Goal: Transaction & Acquisition: Purchase product/service

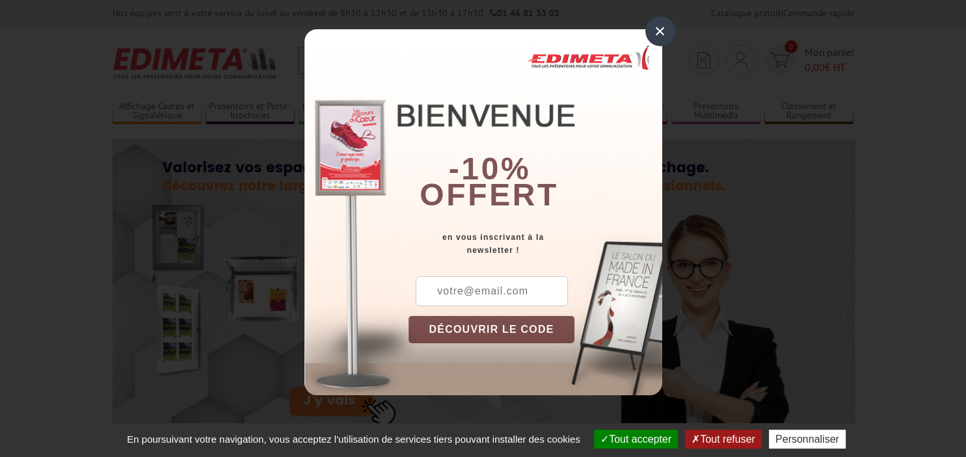
click at [659, 33] on div "×" at bounding box center [660, 31] width 30 height 30
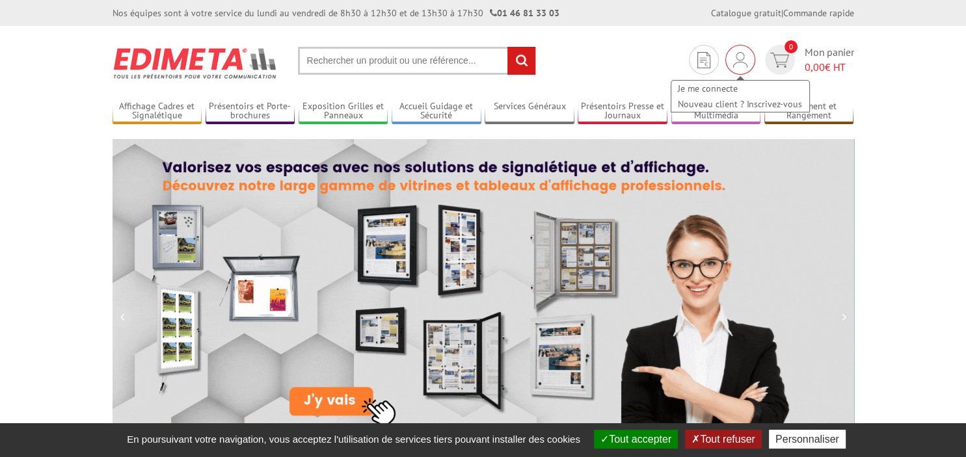
click at [738, 55] on img at bounding box center [740, 60] width 14 height 16
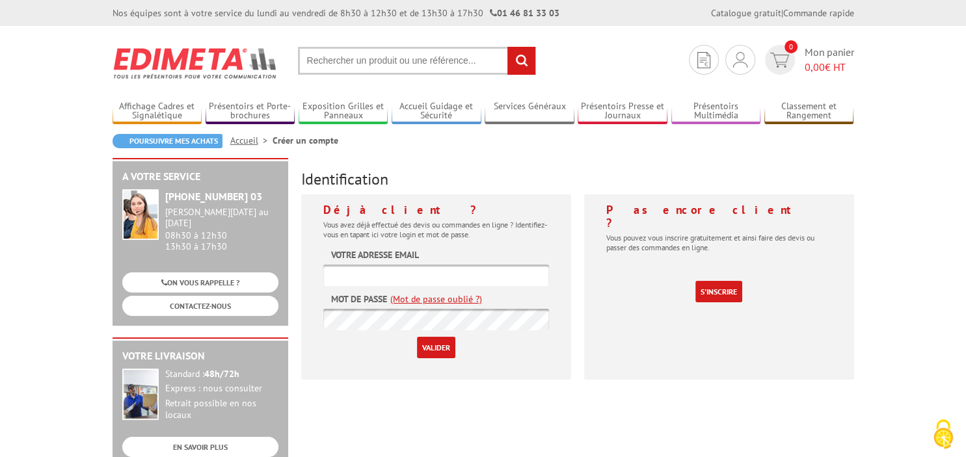
click at [449, 252] on form "Votre adresse email Mot de passe (Mot de passe oublié ?) Valider" at bounding box center [436, 304] width 226 height 110
click at [438, 254] on form "Votre adresse email Mot de passe (Mot de passe oublié ?) Valider" at bounding box center [436, 304] width 226 height 110
click at [415, 261] on label "Votre adresse email" at bounding box center [375, 255] width 88 height 13
click at [344, 303] on label "Mot de passe" at bounding box center [359, 299] width 56 height 13
click at [343, 267] on input "text" at bounding box center [436, 275] width 226 height 21
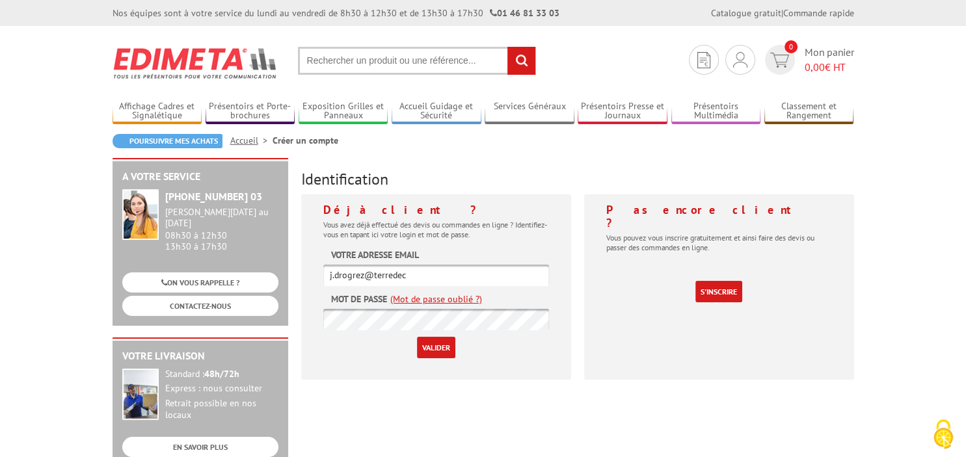
click at [428, 276] on input "j.drogrez@terredec" at bounding box center [436, 275] width 226 height 21
type input "[PERSON_NAME][EMAIL_ADDRESS][DOMAIN_NAME]"
click at [417, 337] on input "Valider" at bounding box center [436, 347] width 38 height 21
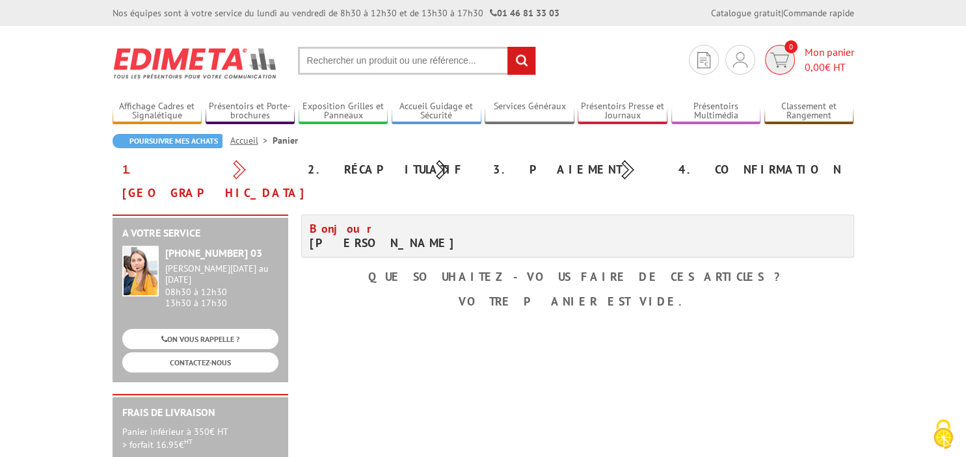
click at [805, 52] on span "Mon panier 0,00 € HT" at bounding box center [829, 60] width 49 height 30
click at [746, 62] on div "Mon compte Mes devis & commandes Déconnexion" at bounding box center [740, 60] width 30 height 30
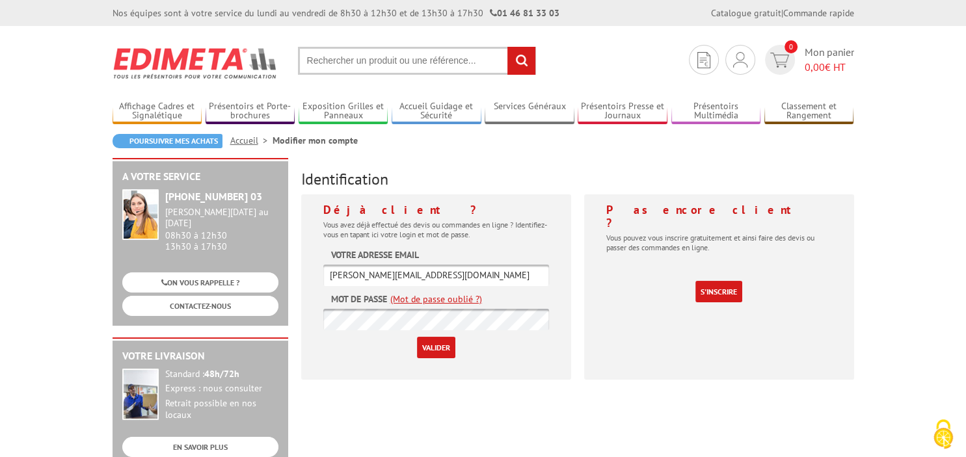
click at [423, 350] on input "Valider" at bounding box center [436, 347] width 38 height 21
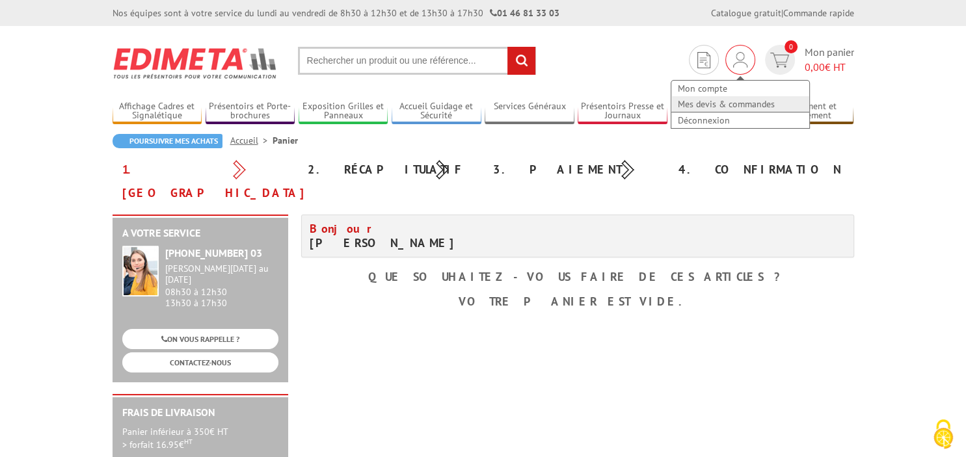
click at [711, 109] on link "Mes devis & commandes" at bounding box center [740, 104] width 138 height 16
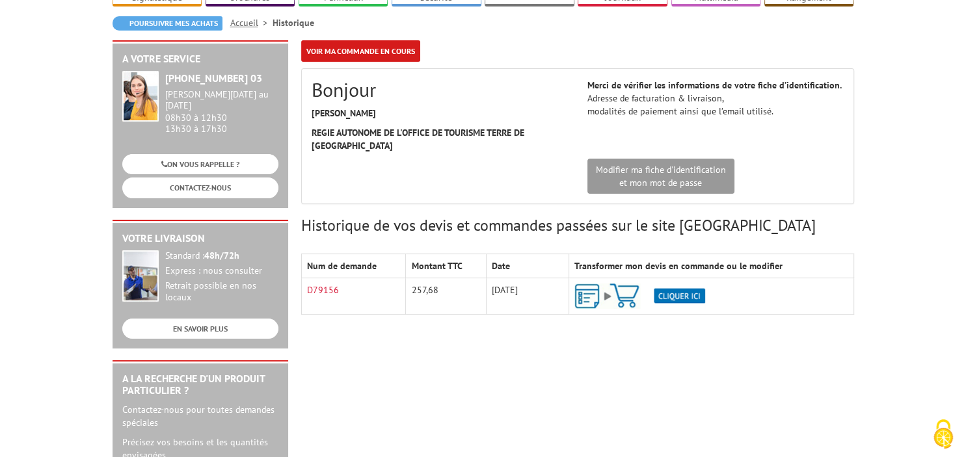
scroll to position [137, 0]
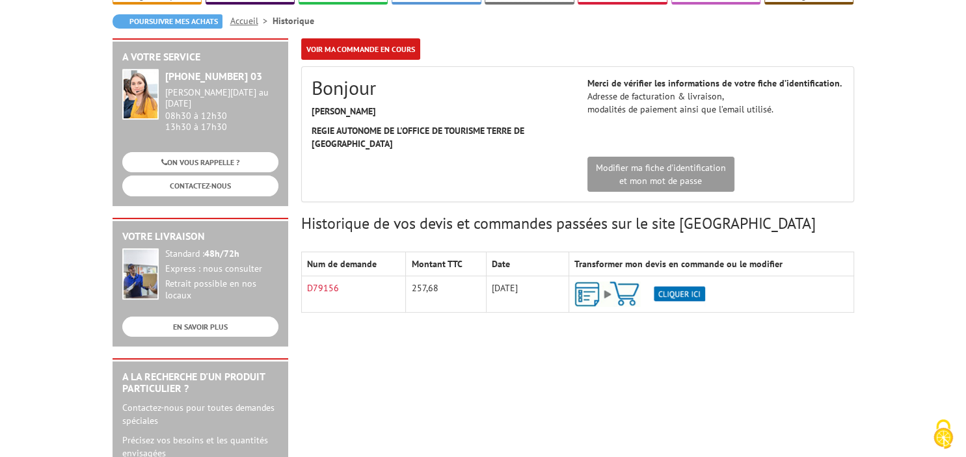
click at [686, 282] on img at bounding box center [639, 294] width 131 height 25
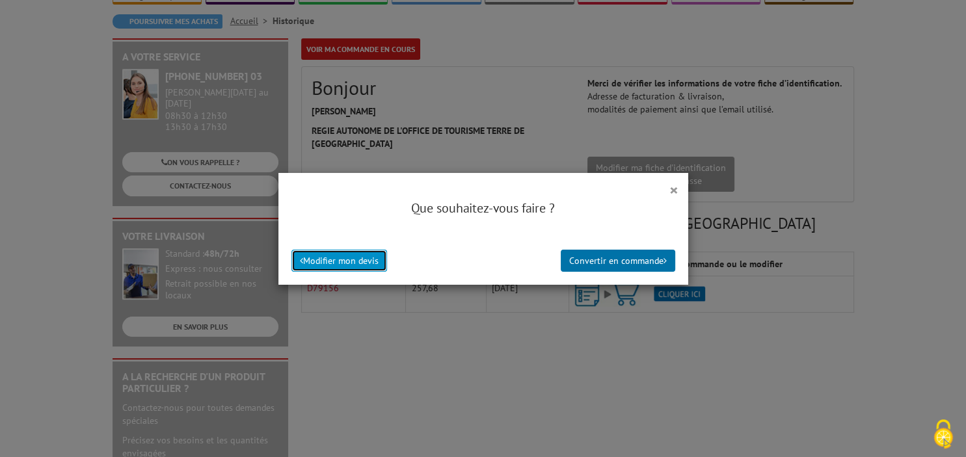
click at [357, 259] on button "Modifier mon devis" at bounding box center [339, 261] width 96 height 22
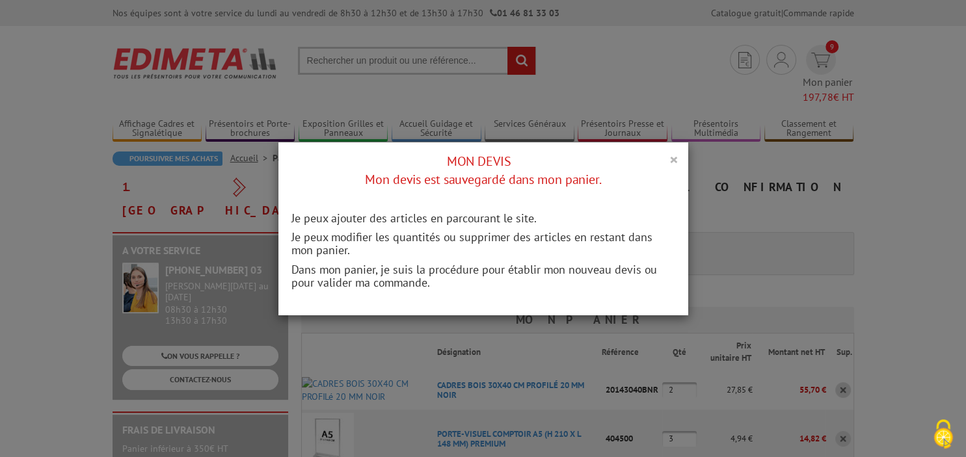
click at [675, 155] on button "×" at bounding box center [673, 159] width 9 height 17
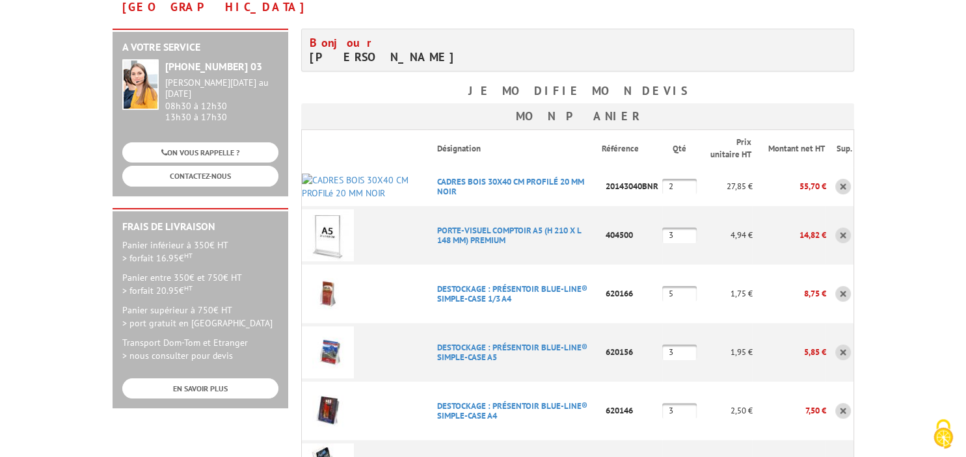
scroll to position [206, 0]
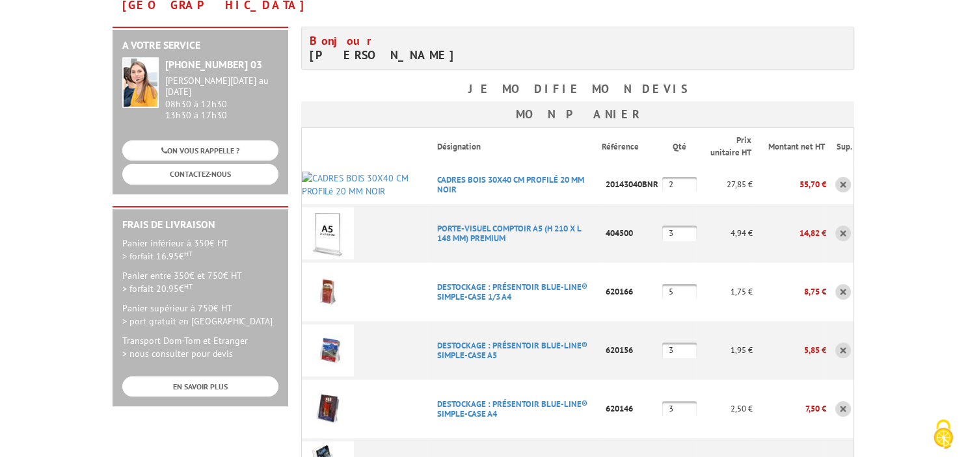
click at [680, 226] on input "3" at bounding box center [679, 234] width 34 height 16
type input "2"
click at [685, 284] on input "5" at bounding box center [679, 292] width 34 height 16
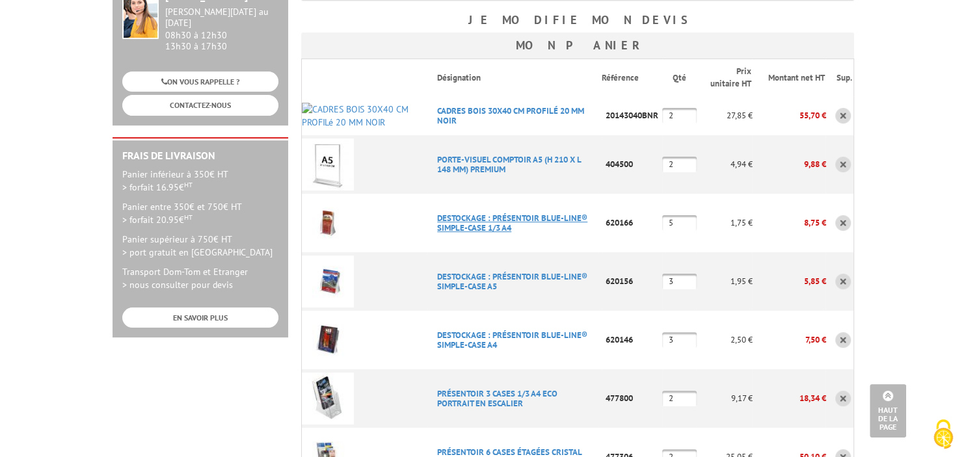
click at [502, 213] on link "DESTOCKAGE : PRéSENTOIR BLUE-LINE® SIMPLE-CASE 1/3 A4" at bounding box center [512, 223] width 150 height 21
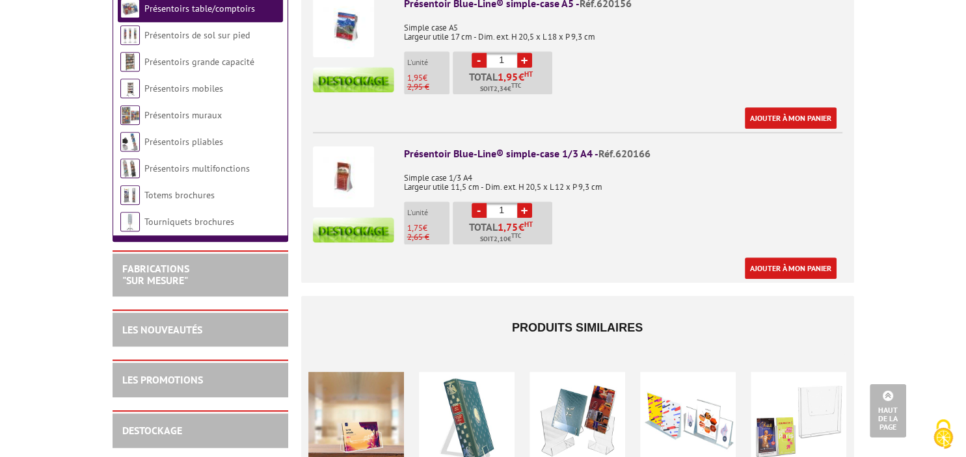
scroll to position [851, 0]
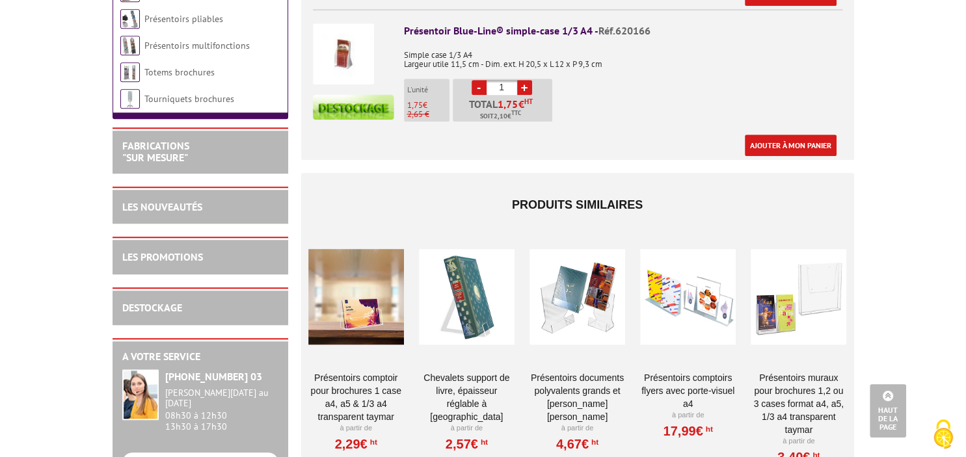
click at [580, 285] on div at bounding box center [578, 297] width 96 height 130
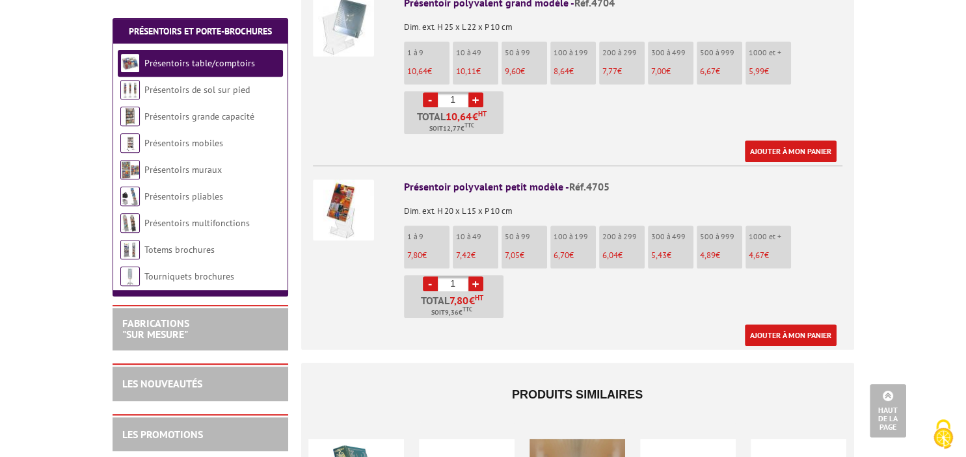
scroll to position [481, 0]
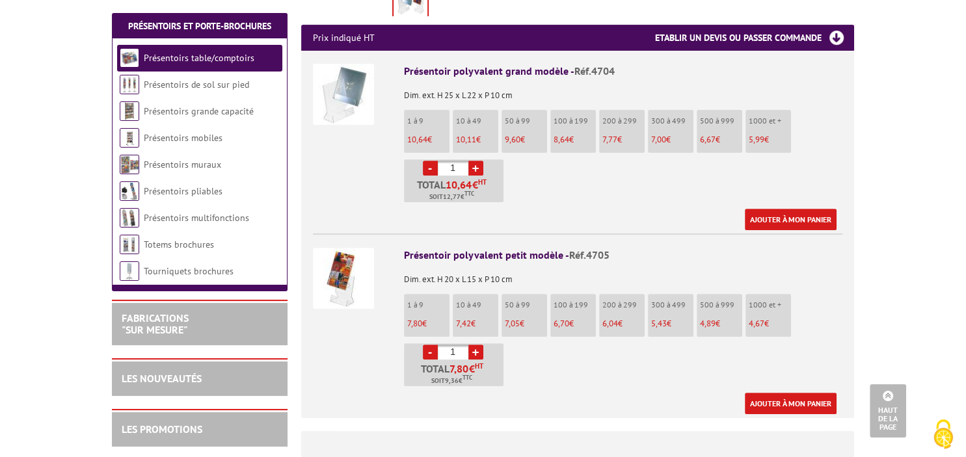
click at [479, 345] on link "+" at bounding box center [475, 352] width 15 height 15
type input "5"
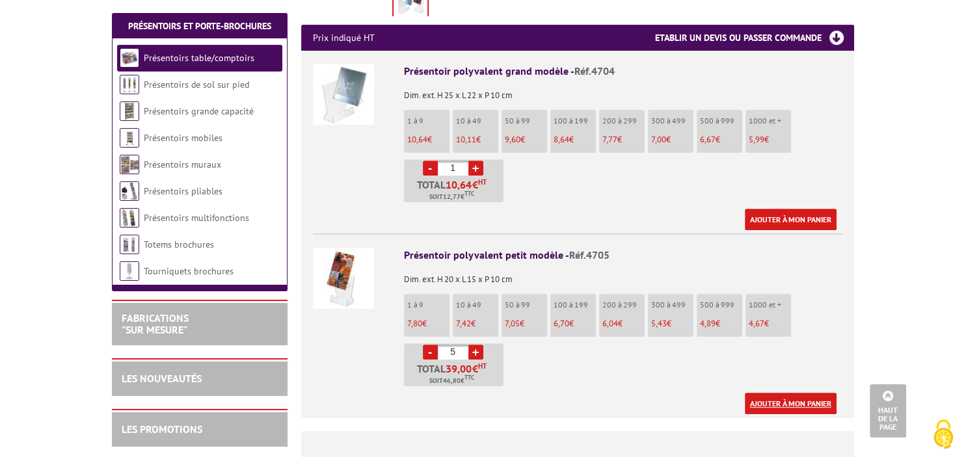
click at [777, 393] on link "Ajouter à mon panier" at bounding box center [791, 403] width 92 height 21
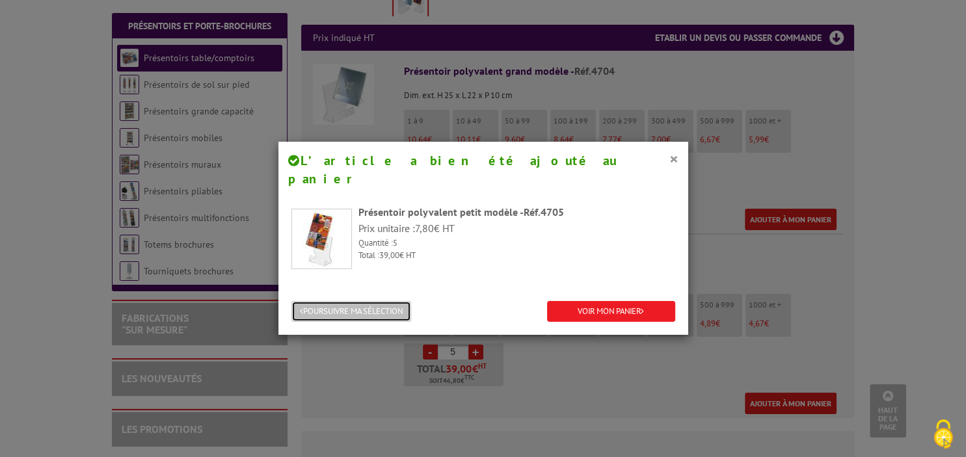
click at [394, 301] on button "POURSUIVRE MA SÉLECTION" at bounding box center [351, 311] width 120 height 21
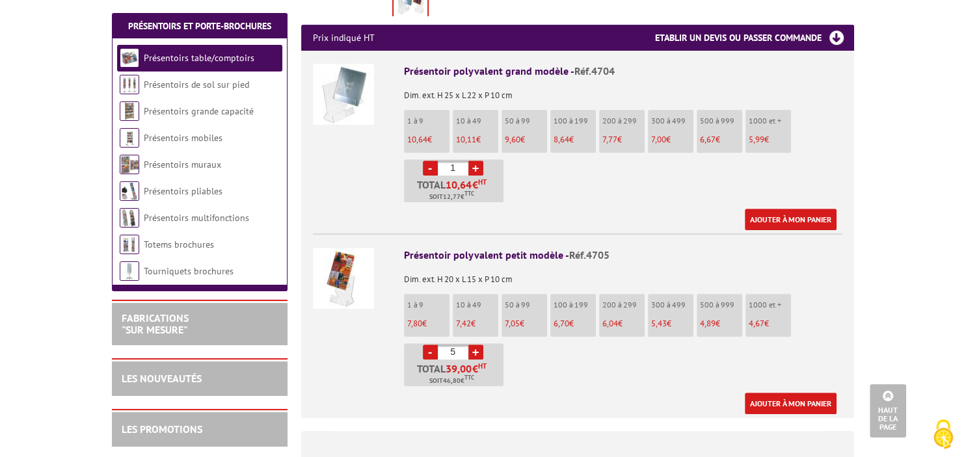
click at [474, 161] on link "+" at bounding box center [475, 168] width 15 height 15
type input "3"
click at [781, 209] on link "Ajouter à mon panier" at bounding box center [791, 219] width 92 height 21
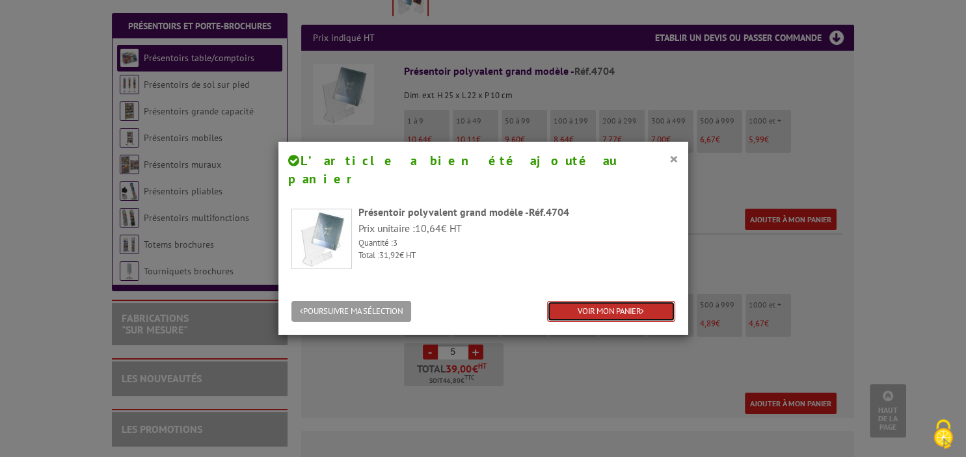
click at [589, 301] on link "VOIR MON PANIER" at bounding box center [611, 311] width 128 height 21
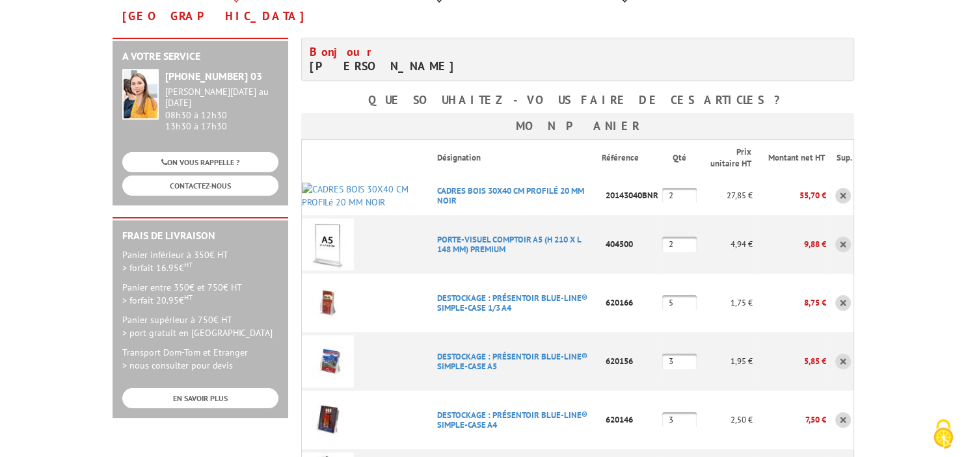
scroll to position [206, 0]
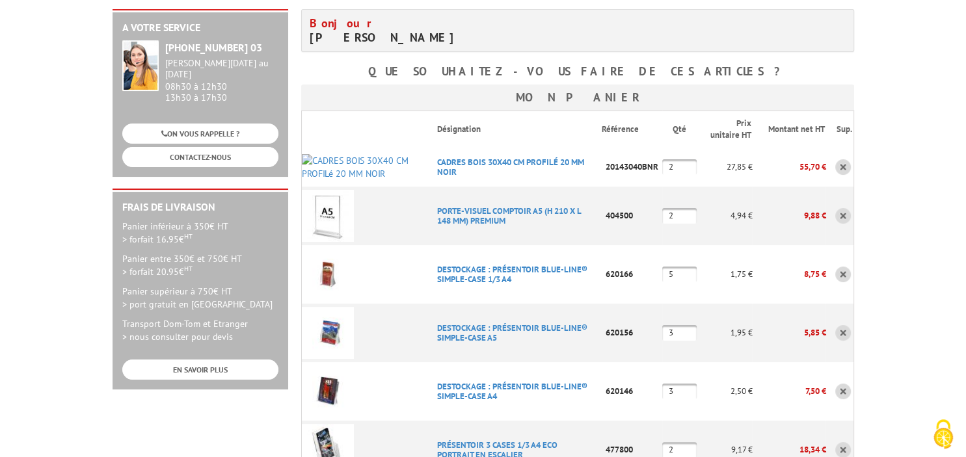
click at [842, 267] on link at bounding box center [843, 275] width 16 height 16
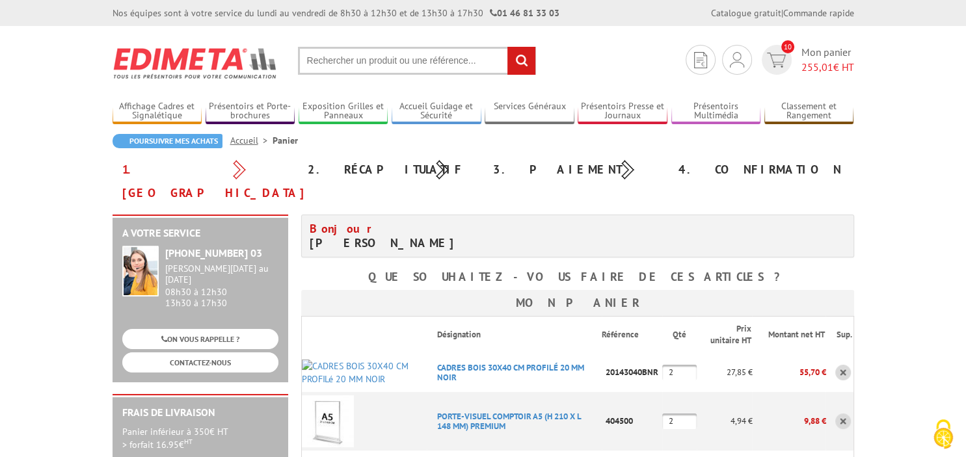
scroll to position [275, 0]
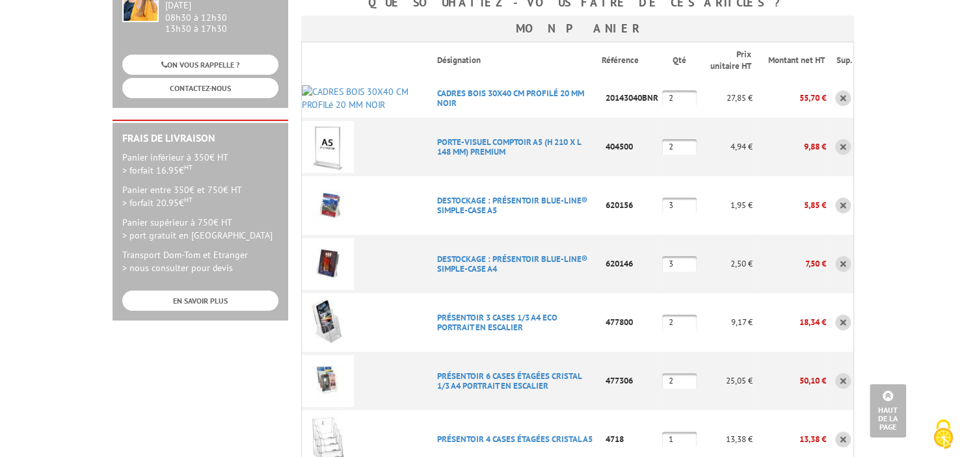
click at [843, 256] on link at bounding box center [843, 264] width 16 height 16
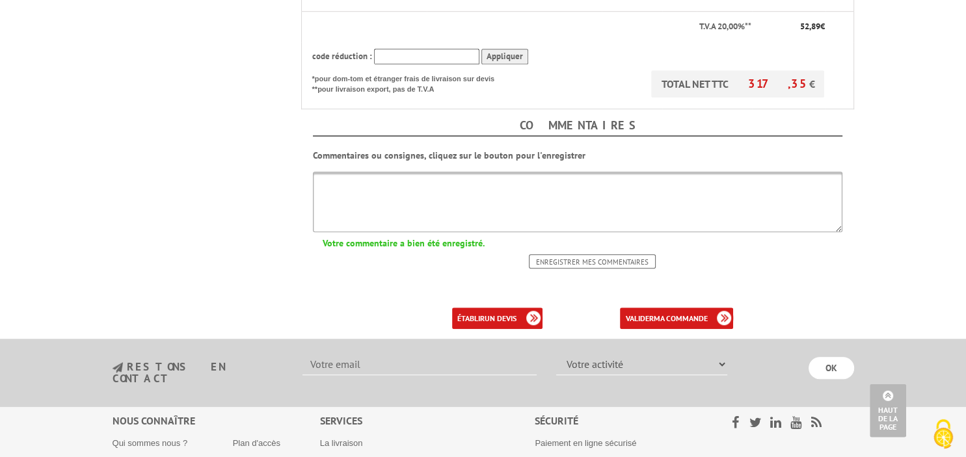
scroll to position [962, 0]
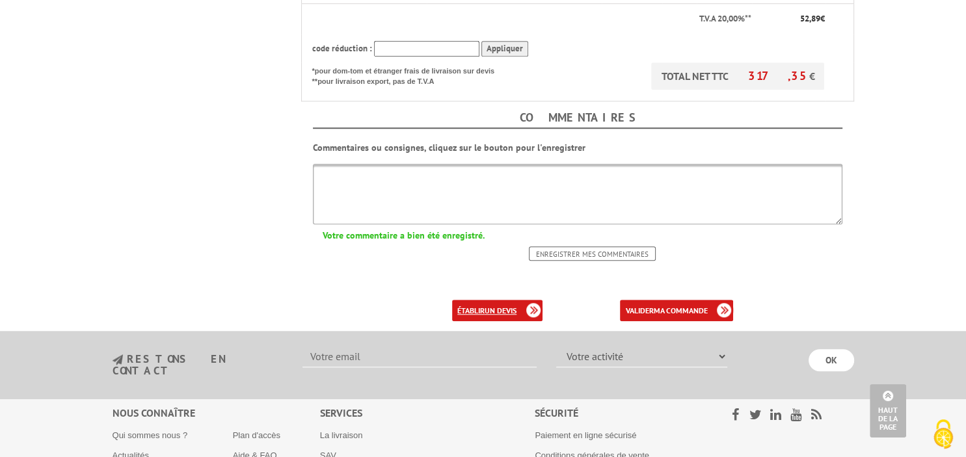
click at [510, 300] on link "établir un devis" at bounding box center [497, 310] width 90 height 21
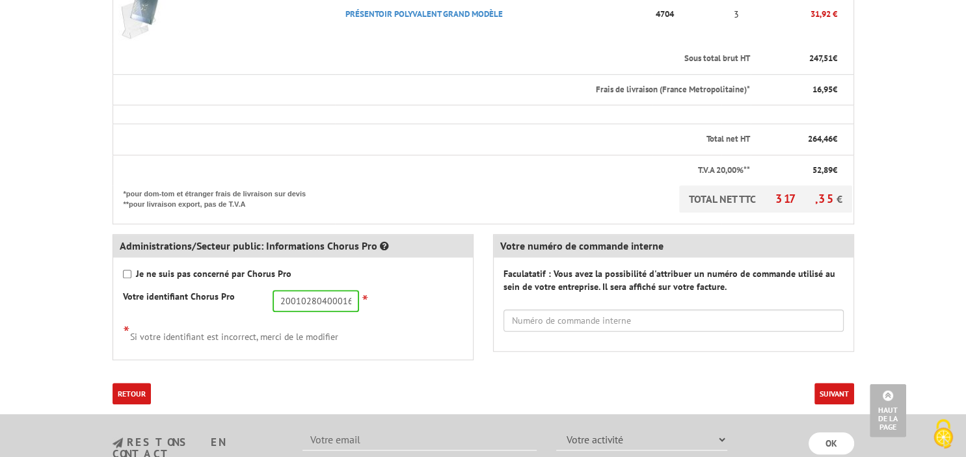
scroll to position [893, 0]
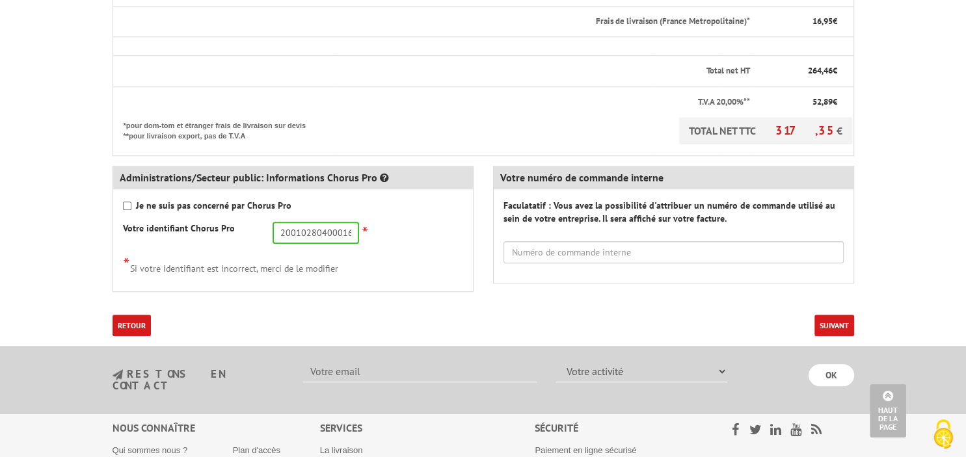
click at [834, 325] on button "Suivant" at bounding box center [834, 325] width 40 height 21
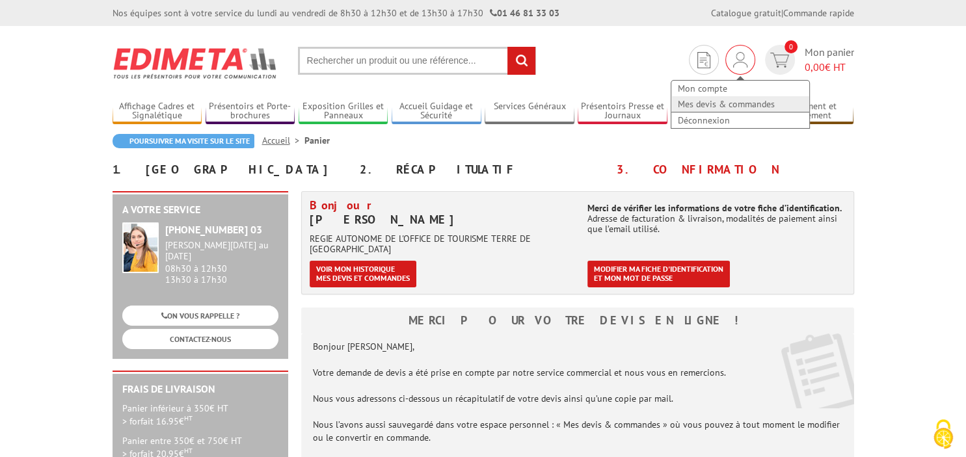
click at [737, 103] on link "Mes devis & commandes" at bounding box center [740, 104] width 138 height 16
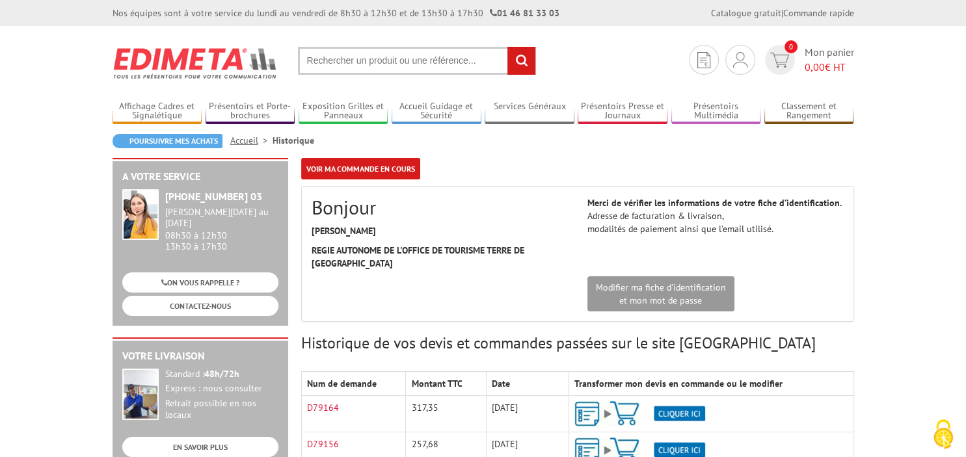
scroll to position [137, 0]
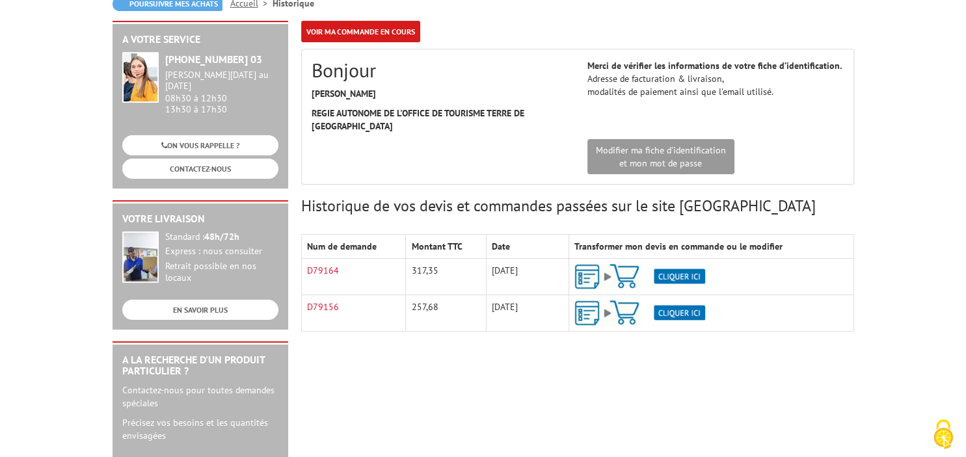
click at [692, 275] on img at bounding box center [639, 276] width 131 height 25
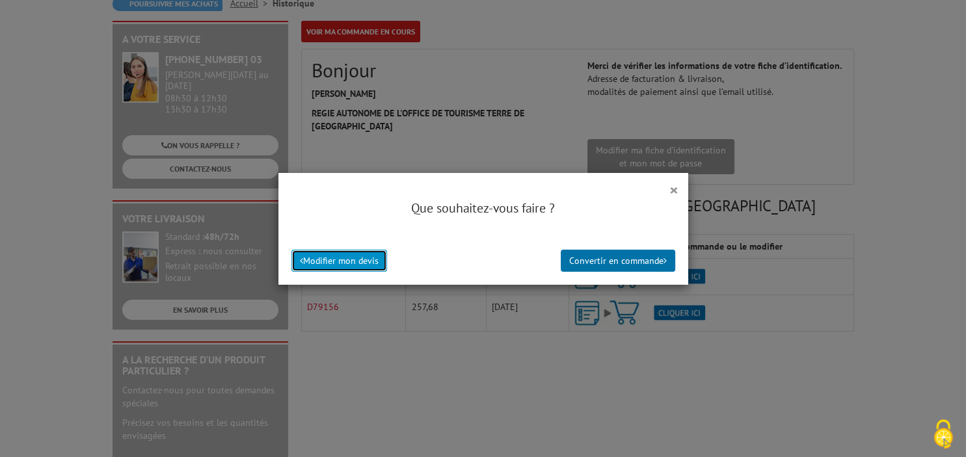
click at [351, 263] on button "Modifier mon devis" at bounding box center [339, 261] width 96 height 22
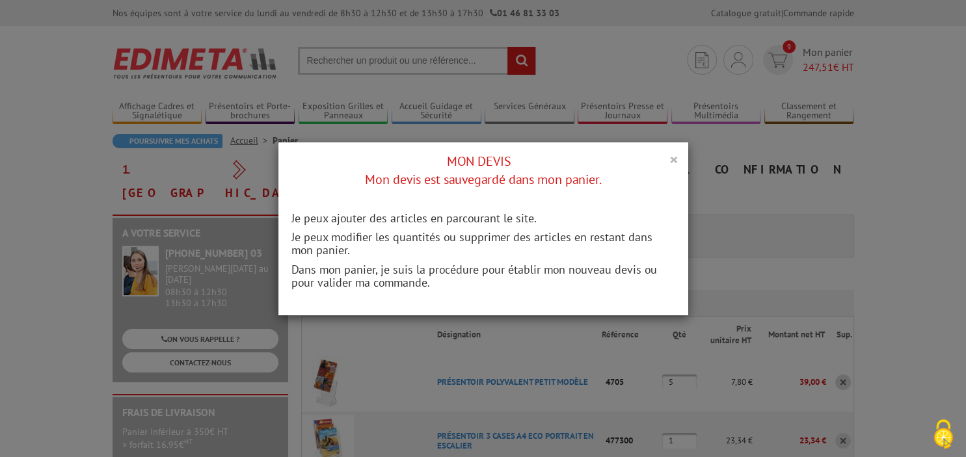
click at [675, 160] on button "×" at bounding box center [673, 159] width 9 height 17
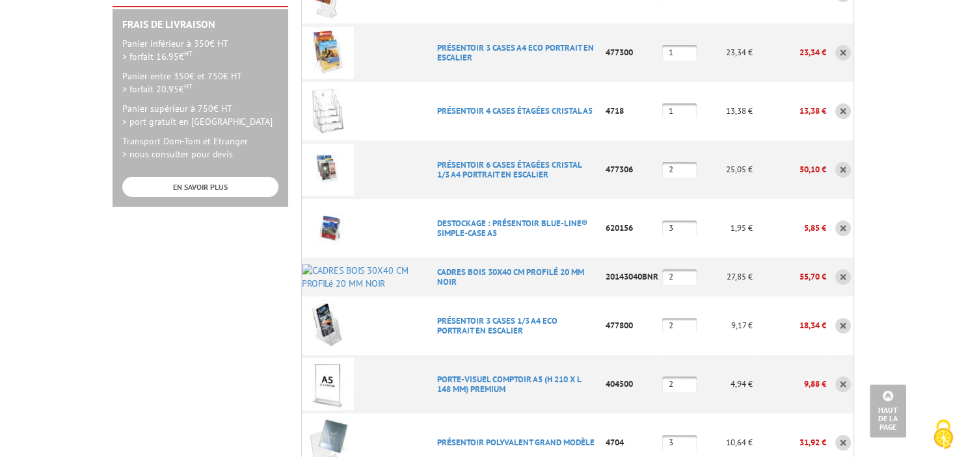
scroll to position [412, 0]
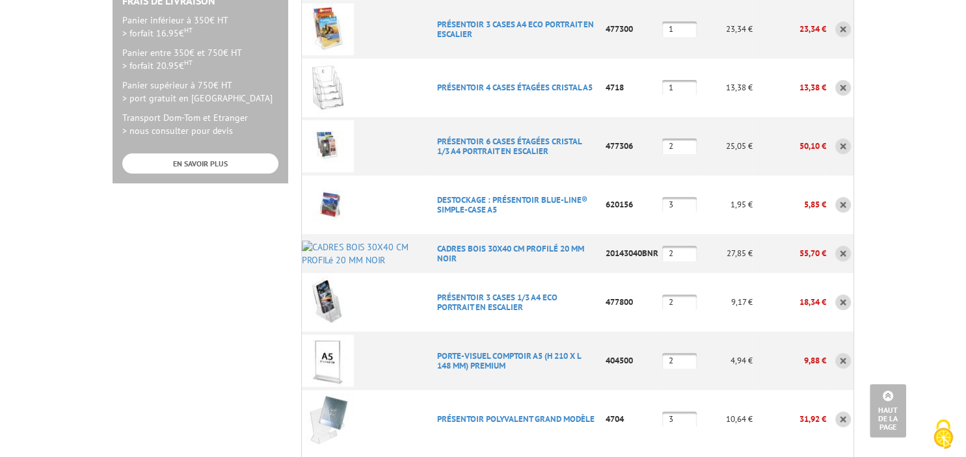
click at [679, 246] on input "2" at bounding box center [679, 254] width 34 height 16
type input "4"
click at [879, 231] on body "Nos équipes sont à votre service du [DATE] au [DATE] de 8h30 à 12h30 et de 13h3…" at bounding box center [483, 374] width 966 height 1572
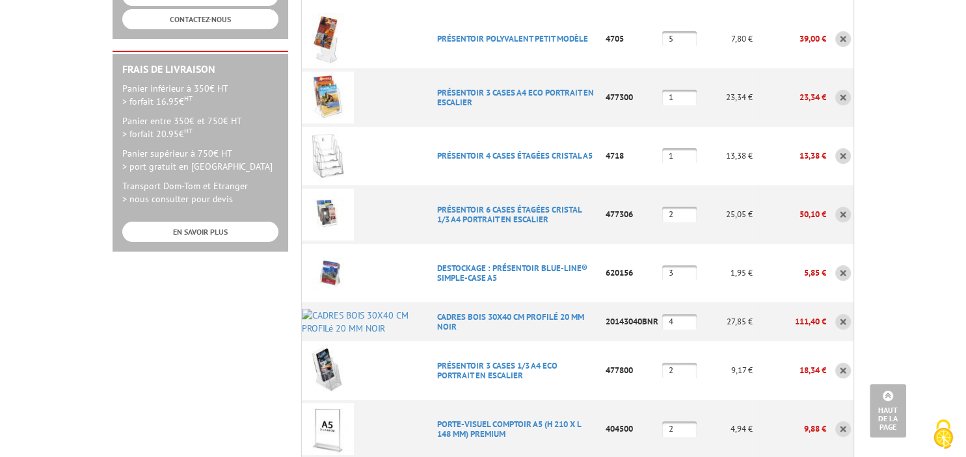
scroll to position [275, 0]
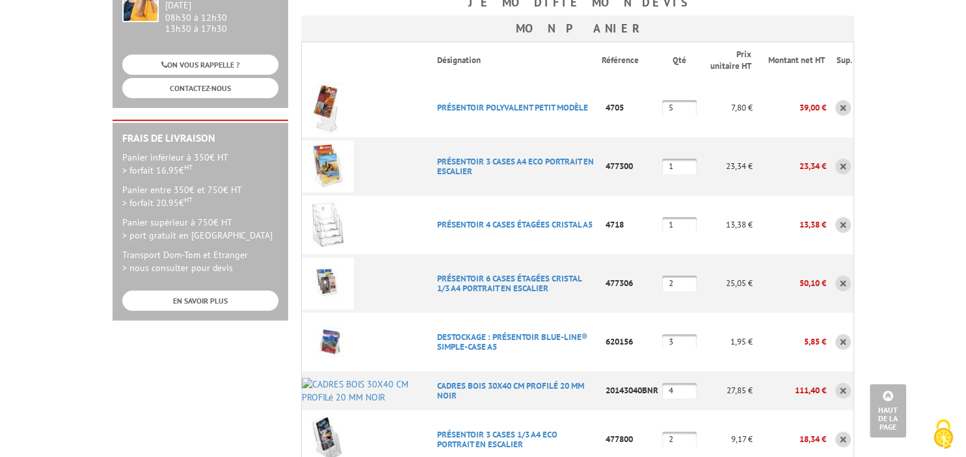
click at [679, 217] on input "1" at bounding box center [679, 225] width 34 height 16
type input "2"
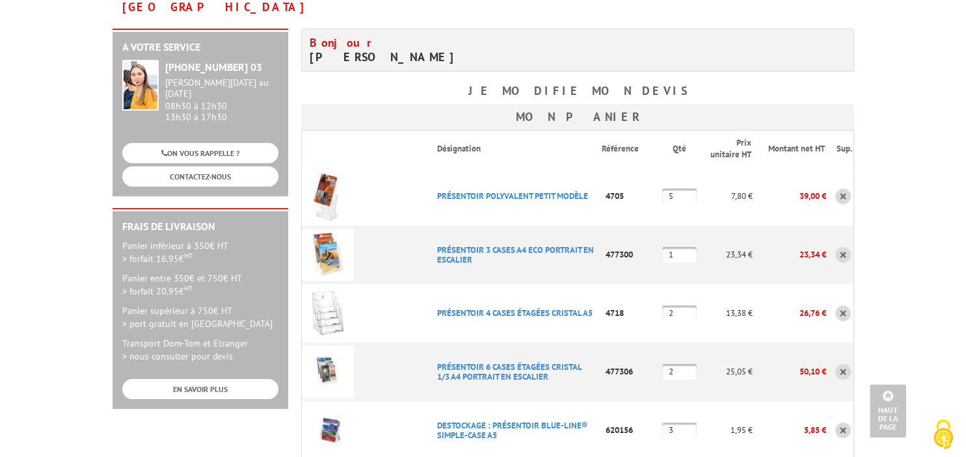
scroll to position [0, 0]
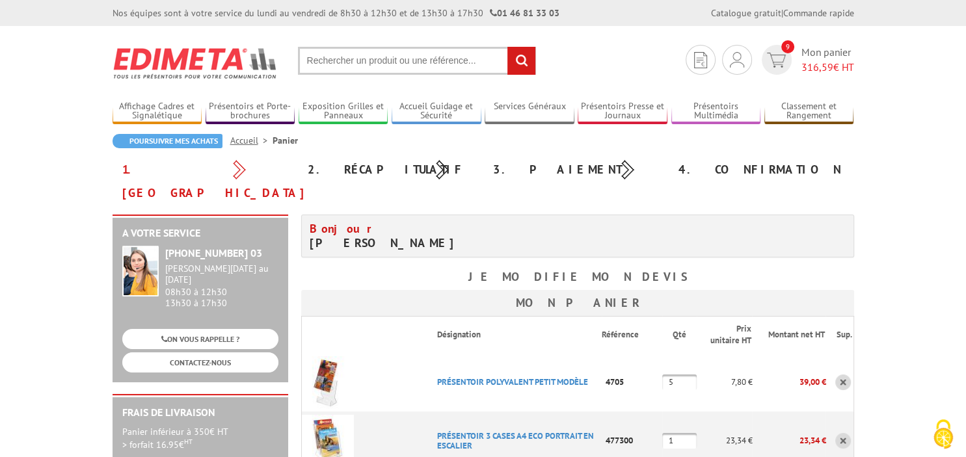
click at [344, 64] on input "text" at bounding box center [417, 61] width 238 height 28
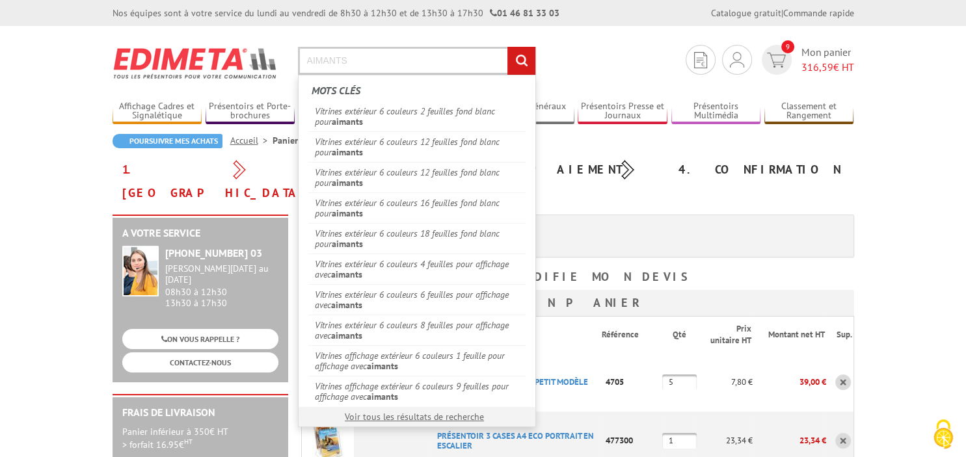
type input "AIMANTS"
click at [519, 57] on input "rechercher" at bounding box center [521, 61] width 28 height 28
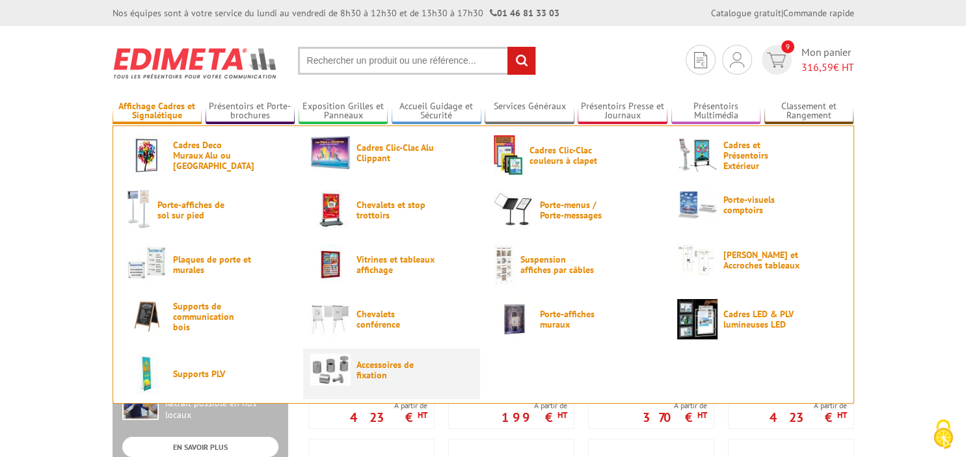
click at [389, 360] on span "Accessoires de fixation" at bounding box center [395, 370] width 78 height 21
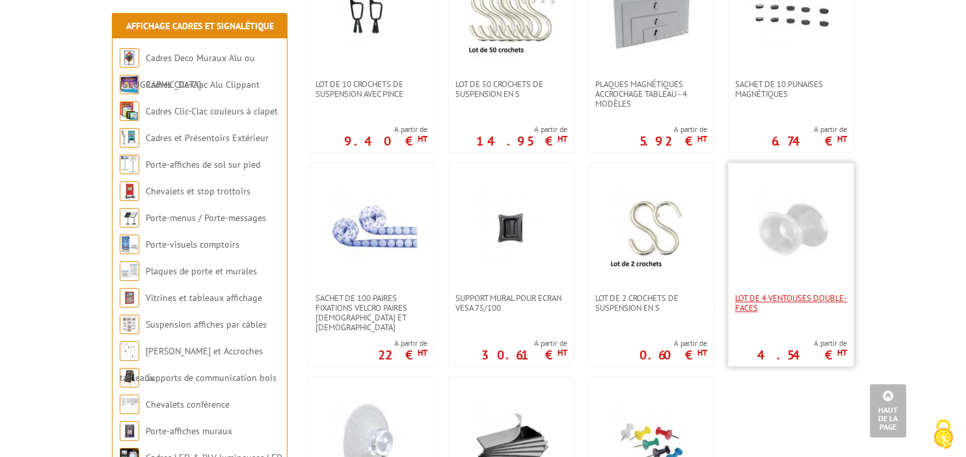
scroll to position [549, 0]
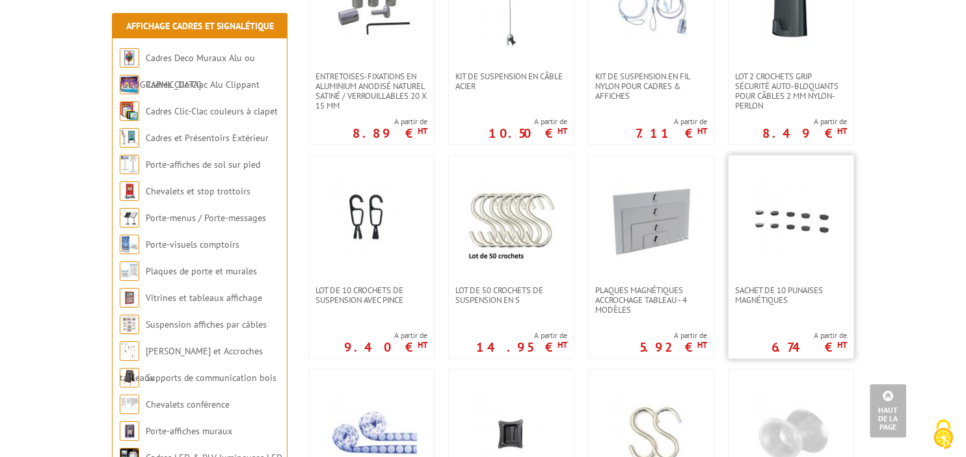
click at [798, 226] on img at bounding box center [791, 220] width 91 height 91
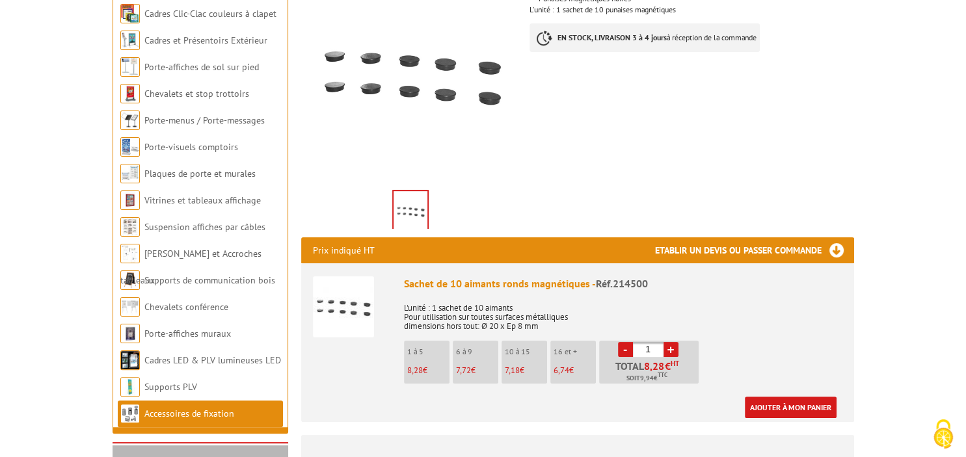
scroll to position [275, 0]
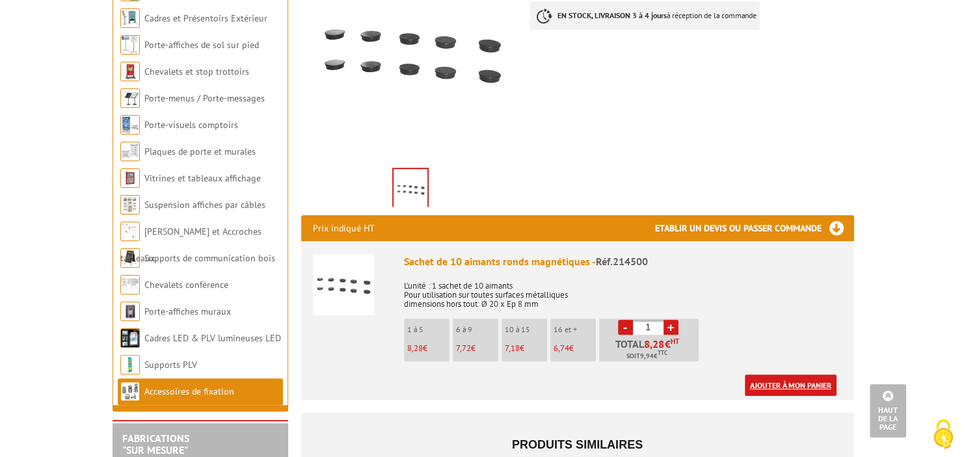
click at [779, 386] on link "Ajouter à mon panier" at bounding box center [791, 385] width 92 height 21
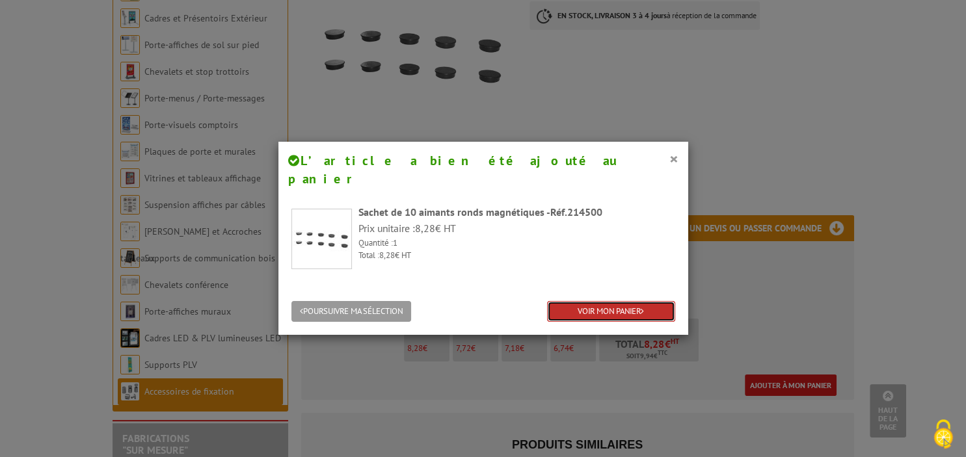
click at [610, 301] on link "VOIR MON PANIER" at bounding box center [611, 311] width 128 height 21
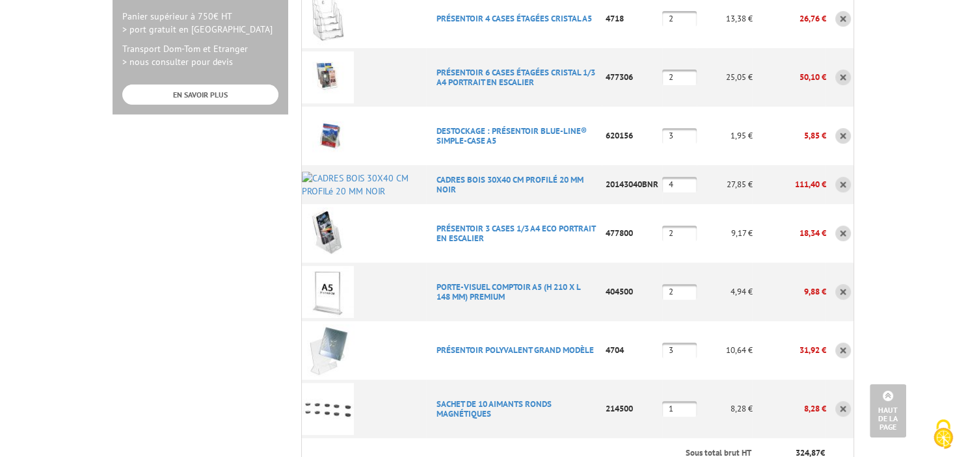
scroll to position [962, 0]
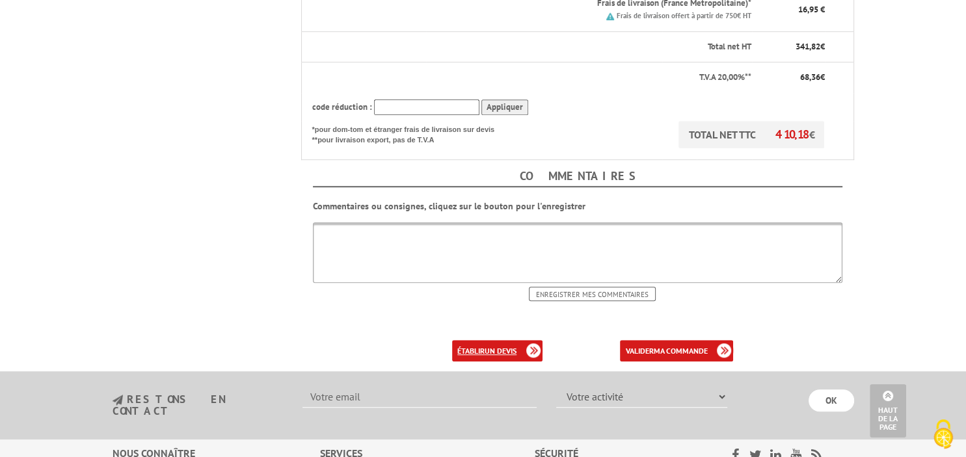
click at [498, 340] on link "établir un devis" at bounding box center [497, 350] width 90 height 21
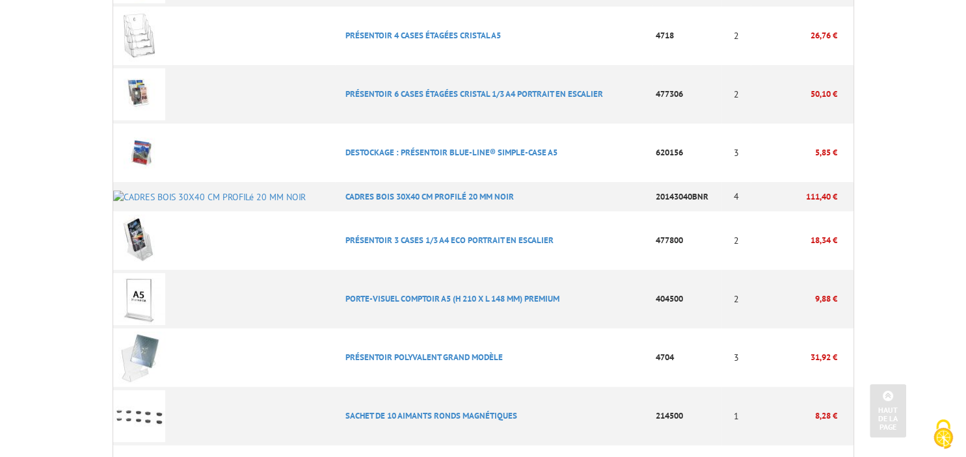
scroll to position [824, 0]
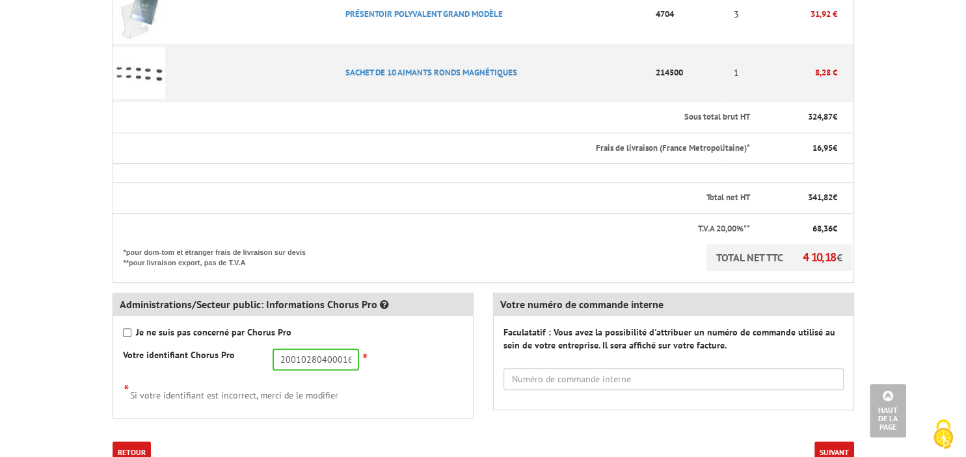
click at [831, 449] on button "Suivant" at bounding box center [834, 452] width 40 height 21
